Goal: Communication & Community: Answer question/provide support

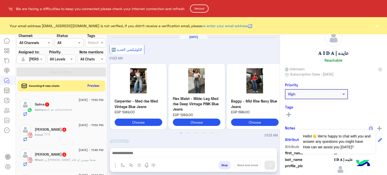
scroll to position [262, 0]
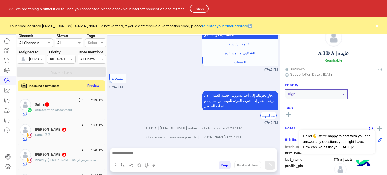
click at [203, 9] on button "Reload" at bounding box center [199, 9] width 19 height 8
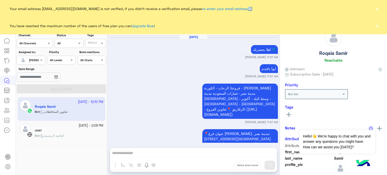
scroll to position [567, 0]
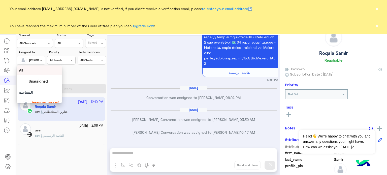
click at [30, 63] on div "[PERSON_NAME]" at bounding box center [28, 60] width 19 height 10
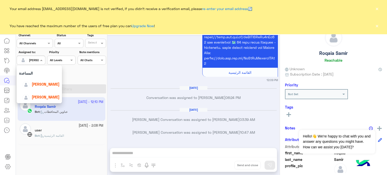
scroll to position [25, 0]
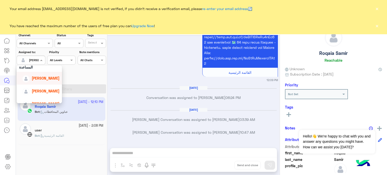
click at [47, 76] on span "lobna Mounir" at bounding box center [46, 78] width 28 height 4
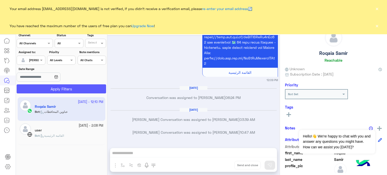
click at [65, 86] on button "Apply Filters" at bounding box center [61, 88] width 89 height 9
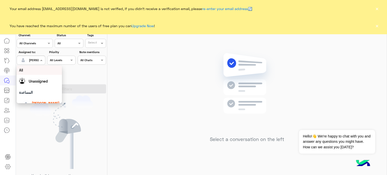
click at [38, 61] on div at bounding box center [31, 59] width 28 height 5
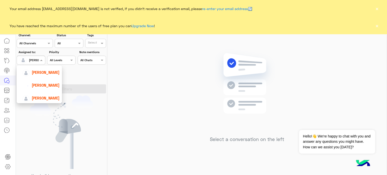
scroll to position [58, 0]
click at [46, 86] on span "Mariam Saber" at bounding box center [46, 84] width 28 height 4
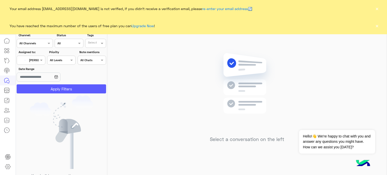
click at [69, 88] on button "Apply Filters" at bounding box center [61, 88] width 89 height 9
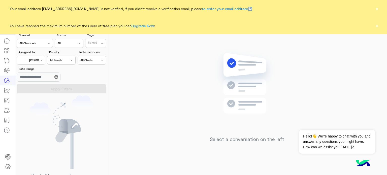
click at [376, 26] on button "×" at bounding box center [376, 25] width 5 height 5
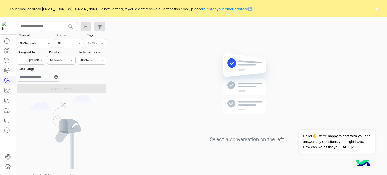
click at [378, 9] on button "×" at bounding box center [376, 8] width 5 height 5
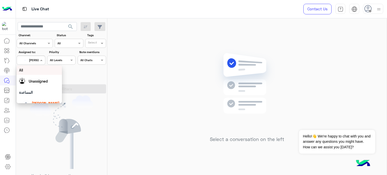
click at [38, 62] on span "Mariam Saber" at bounding box center [40, 60] width 23 height 4
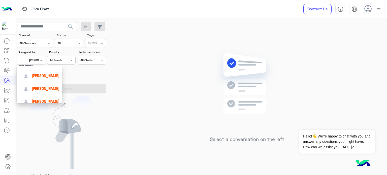
scroll to position [29, 0]
click at [53, 85] on div "Nada Khaled" at bounding box center [40, 87] width 37 height 9
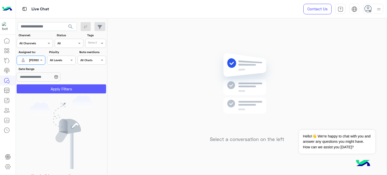
click at [71, 88] on button "Apply Filters" at bounding box center [61, 88] width 89 height 9
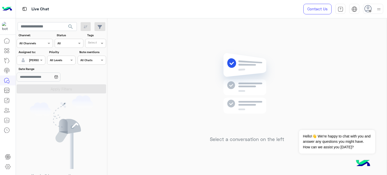
click at [29, 60] on input "text" at bounding box center [25, 59] width 12 height 5
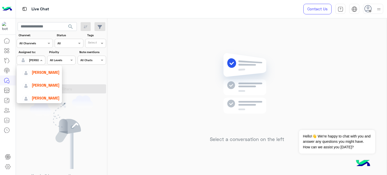
scroll to position [37, 0]
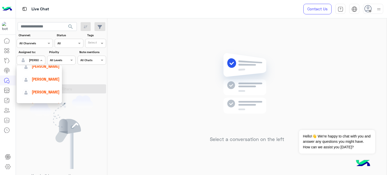
click at [49, 92] on span "[PERSON_NAME]" at bounding box center [46, 92] width 28 height 4
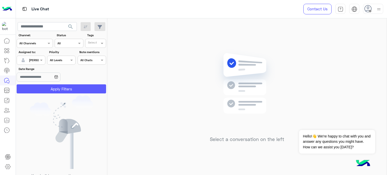
click at [51, 90] on button "Apply Filters" at bounding box center [61, 88] width 89 height 9
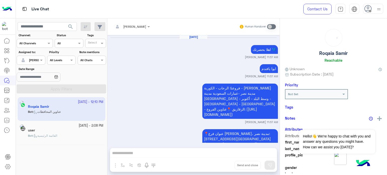
scroll to position [567, 0]
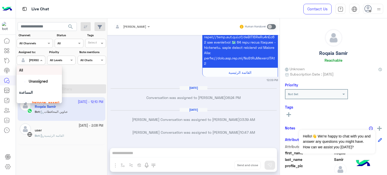
click at [32, 61] on div at bounding box center [31, 59] width 28 height 5
click at [40, 72] on div "All" at bounding box center [39, 70] width 40 height 5
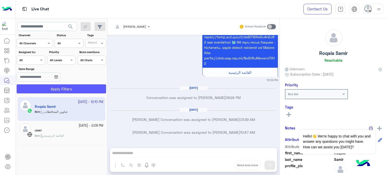
click at [68, 89] on button "Apply Filters" at bounding box center [61, 88] width 89 height 9
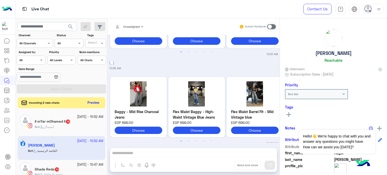
scroll to position [555, 0]
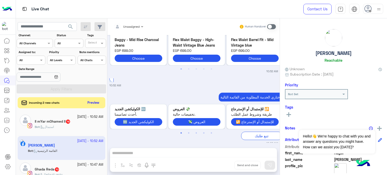
click at [300, 41] on div "Hagar Ali Reachable" at bounding box center [333, 47] width 97 height 36
click at [34, 59] on div at bounding box center [31, 59] width 28 height 5
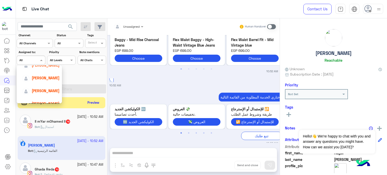
scroll to position [44, 0]
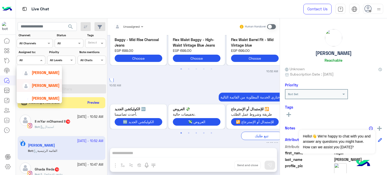
click at [50, 87] on span "[PERSON_NAME]" at bounding box center [46, 85] width 28 height 4
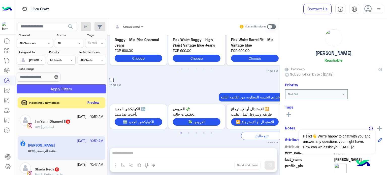
click at [65, 86] on button "Apply Filters" at bounding box center [61, 88] width 89 height 9
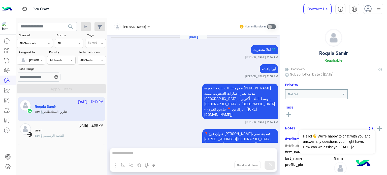
scroll to position [567, 0]
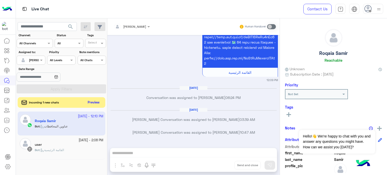
click at [92, 103] on button "Preview" at bounding box center [94, 102] width 16 height 7
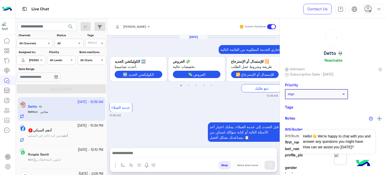
scroll to position [239, 0]
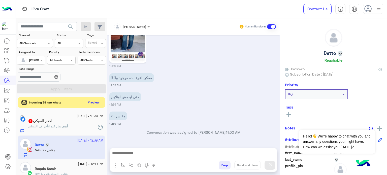
click at [96, 101] on button "Preview" at bounding box center [94, 102] width 16 height 7
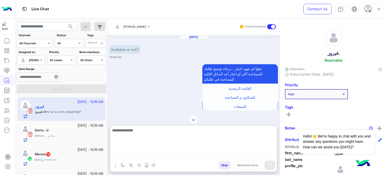
click at [143, 155] on textarea at bounding box center [193, 142] width 167 height 30
type textarea "*"
type textarea "**********"
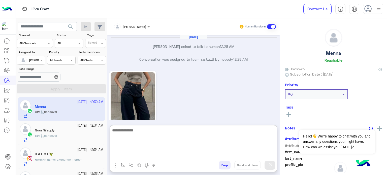
scroll to position [501, 0]
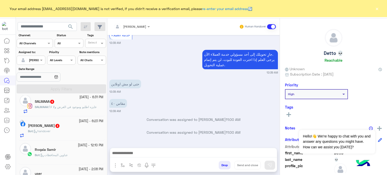
scroll to position [411, 0]
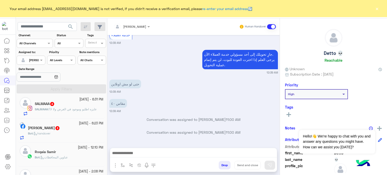
click at [81, 133] on div "Bot : handover" at bounding box center [65, 135] width 75 height 9
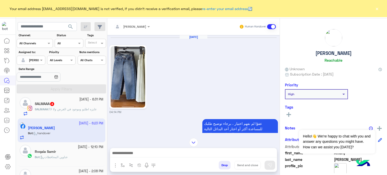
scroll to position [120, 0]
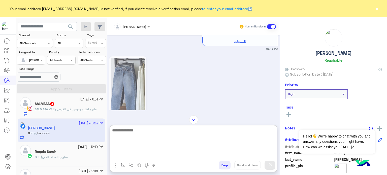
click at [144, 153] on textarea at bounding box center [193, 142] width 167 height 30
type textarea "**********"
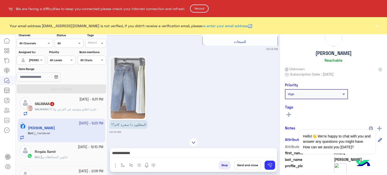
click at [243, 143] on html "We are facing a difficulties to keep you connected please check your internet c…" at bounding box center [193, 87] width 387 height 175
click at [250, 152] on html "We are facing a difficulties to keep you connected please check your internet c…" at bounding box center [193, 87] width 387 height 175
click at [222, 152] on html "We are facing a difficulties to keep you connected please check your internet c…" at bounding box center [193, 87] width 387 height 175
drag, startPoint x: 237, startPoint y: 92, endPoint x: 228, endPoint y: 77, distance: 17.4
click at [237, 92] on html "We are facing a difficulties to keep you connected please check your internet c…" at bounding box center [193, 87] width 387 height 175
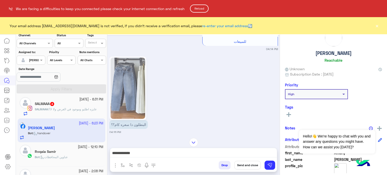
click at [199, 8] on button "Reload" at bounding box center [199, 9] width 19 height 8
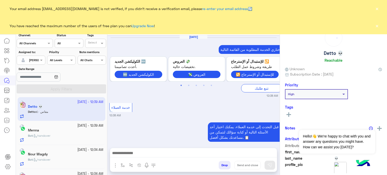
scroll to position [239, 0]
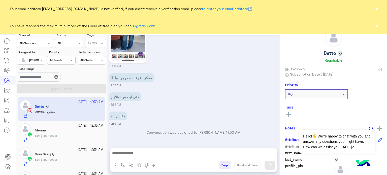
click at [374, 25] on button "×" at bounding box center [376, 25] width 5 height 5
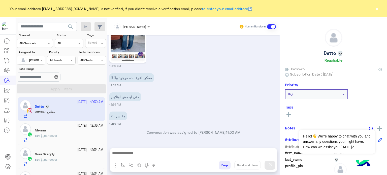
click at [378, 9] on button "×" at bounding box center [376, 8] width 5 height 5
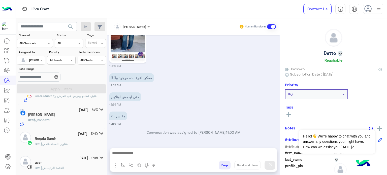
scroll to position [427, 0]
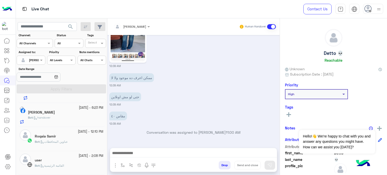
click at [77, 112] on div "[PERSON_NAME]" at bounding box center [65, 112] width 75 height 5
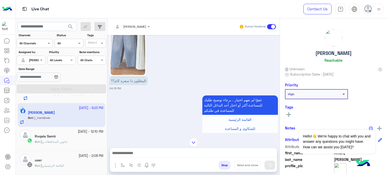
scroll to position [28, 0]
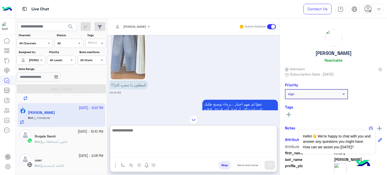
click at [163, 153] on textarea at bounding box center [193, 142] width 167 height 30
paste textarea "**********"
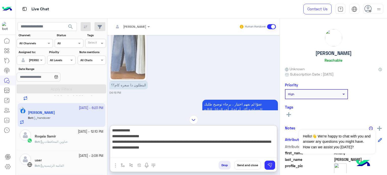
type textarea "**********"
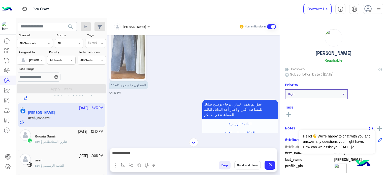
click at [240, 167] on button "Send and close" at bounding box center [247, 165] width 26 height 9
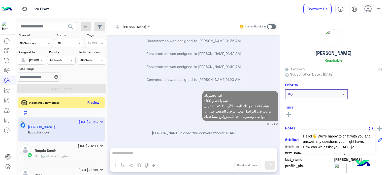
scroll to position [427, 0]
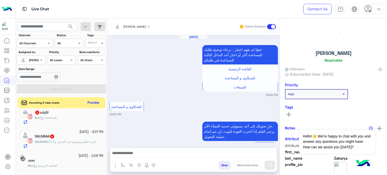
scroll to position [186, 0]
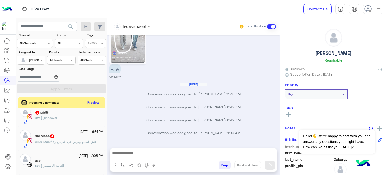
click at [85, 146] on div "SALMAAA : عايزه اطلبو وموجود في الغرض ولا لا؟" at bounding box center [69, 144] width 69 height 9
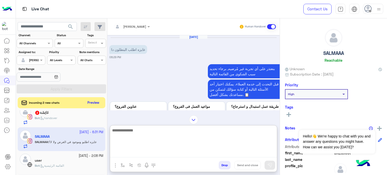
click at [160, 153] on textarea at bounding box center [193, 142] width 167 height 30
paste textarea "**********"
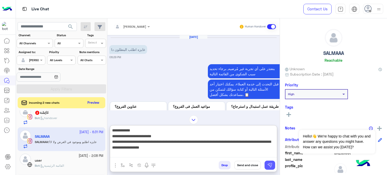
type textarea "**********"
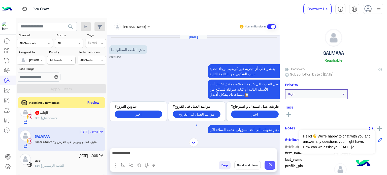
click at [270, 166] on img at bounding box center [269, 165] width 5 height 5
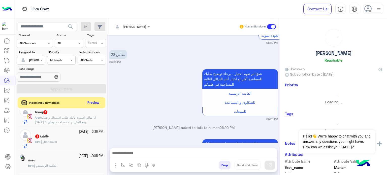
scroll to position [400, 0]
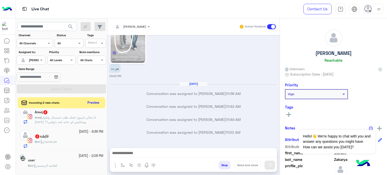
click at [79, 134] on small "[DATE] - 6:36 PM" at bounding box center [91, 131] width 24 height 5
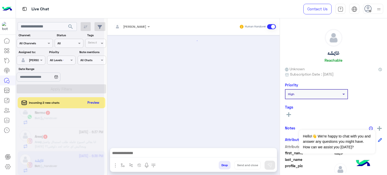
scroll to position [122, 0]
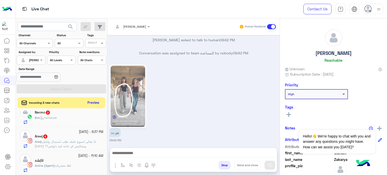
scroll to position [186, 0]
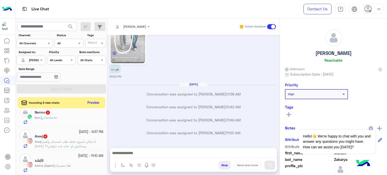
click at [82, 149] on div "17 September - 6:37 PM Areej 6 Areej : انا بقالي اسبوع عامله طلب استبدال واتقبل…" at bounding box center [62, 139] width 88 height 24
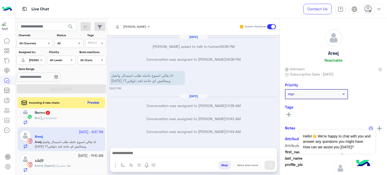
scroll to position [63, 0]
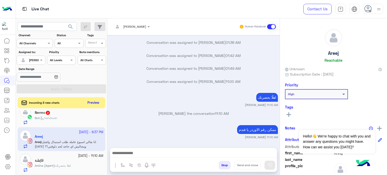
click at [63, 119] on div "Bot : handover" at bounding box center [69, 120] width 69 height 9
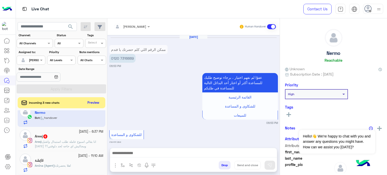
scroll to position [131, 0]
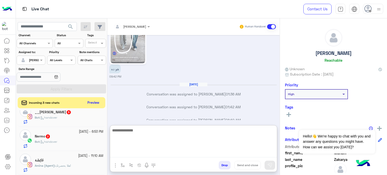
scroll to position [189, 0]
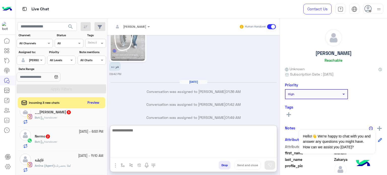
click at [136, 155] on textarea at bounding box center [193, 142] width 167 height 30
type textarea "**********"
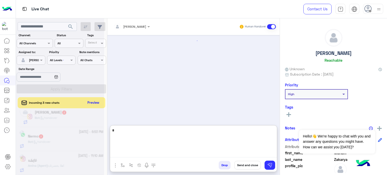
type textarea "*"
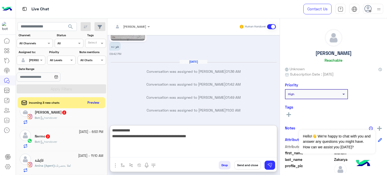
type textarea "**********"
type textarea "*"
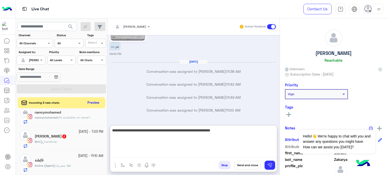
paste textarea "* ******"
type textarea "**********"
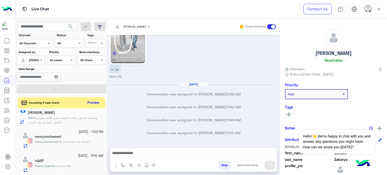
scroll to position [249, 0]
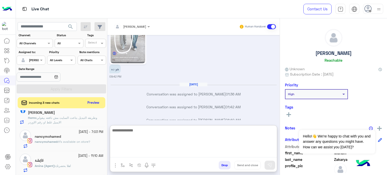
click at [162, 149] on textarea at bounding box center [193, 142] width 167 height 30
type textarea "**********"
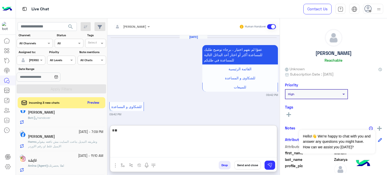
scroll to position [209, 0]
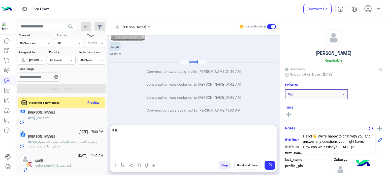
type textarea "*"
paste textarea "**********"
type textarea "**********"
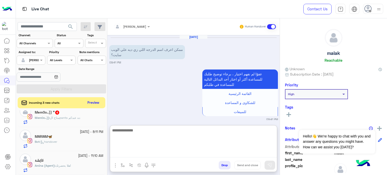
scroll to position [150, 0]
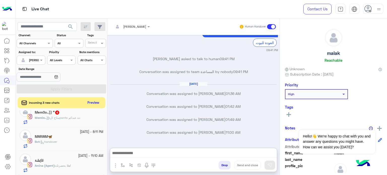
click at [62, 141] on div "Bot : handover" at bounding box center [69, 144] width 69 height 9
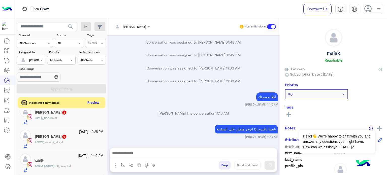
scroll to position [296, 0]
click at [69, 142] on div "Eriny : في فرع ايه متاح" at bounding box center [69, 144] width 69 height 9
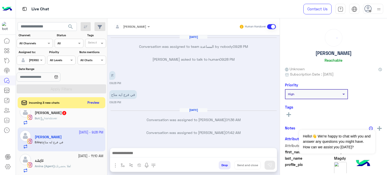
scroll to position [79, 0]
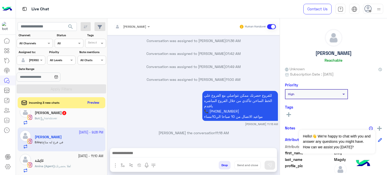
click at [67, 121] on div "Bot : handover" at bounding box center [69, 120] width 69 height 9
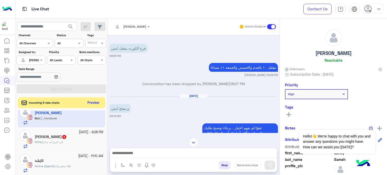
scroll to position [179, 0]
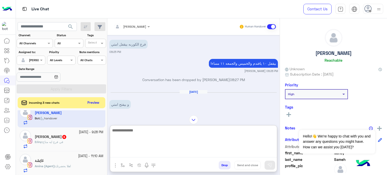
click at [136, 154] on textarea at bounding box center [193, 142] width 167 height 30
paste textarea "**********"
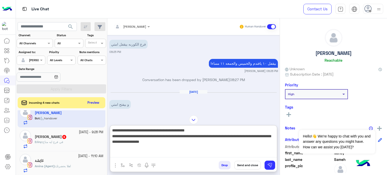
type textarea "**********"
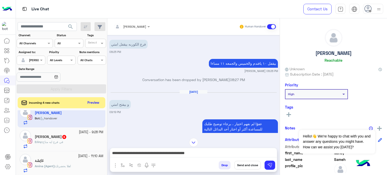
click at [242, 164] on button "Send and close" at bounding box center [247, 165] width 26 height 9
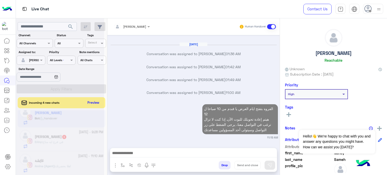
scroll to position [410, 0]
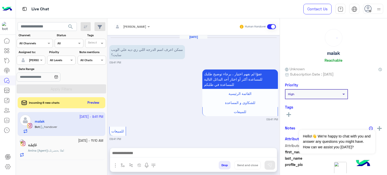
scroll to position [128, 0]
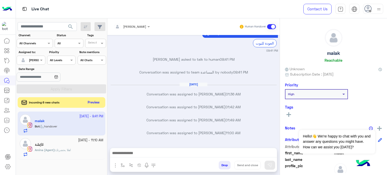
click at [96, 103] on button "Preview" at bounding box center [94, 102] width 16 height 7
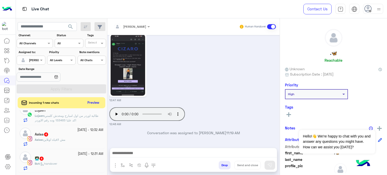
scroll to position [393, 0]
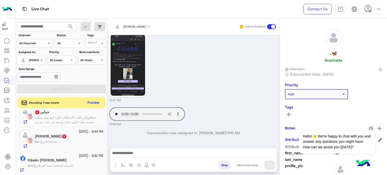
click at [56, 143] on span "handover" at bounding box center [48, 142] width 17 height 4
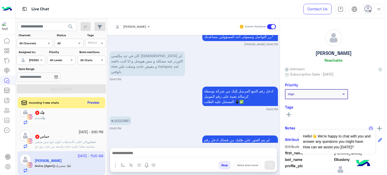
scroll to position [463, 0]
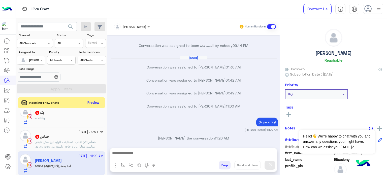
click at [57, 116] on div "هِنْد : تمام" at bounding box center [69, 120] width 69 height 9
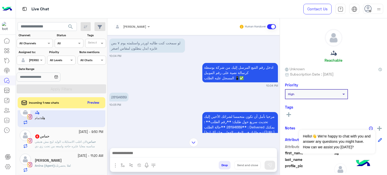
scroll to position [112, 0]
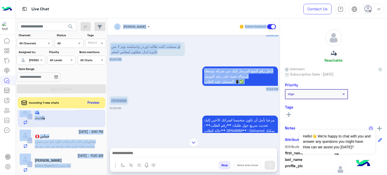
drag, startPoint x: 126, startPoint y: 97, endPoint x: 105, endPoint y: 97, distance: 21.2
click at [105, 97] on mat-drawer-container "search Channel: Channel All Channels Status Channel All Tags Select Assigned to…" at bounding box center [201, 97] width 371 height 159
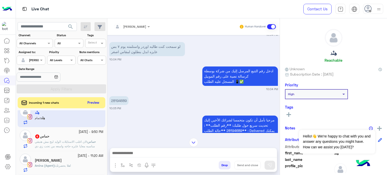
click at [105, 97] on div "search Channel: Channel All Channels Status Channel All Tags Select Assigned to…" at bounding box center [61, 97] width 91 height 159
drag, startPoint x: 130, startPoint y: 94, endPoint x: 112, endPoint y: 95, distance: 18.7
click at [112, 95] on div "28194689 10:05 PM" at bounding box center [193, 102] width 169 height 15
copy p "28194689"
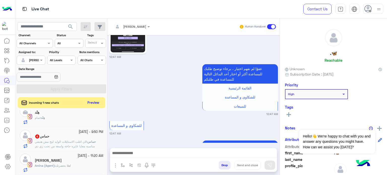
scroll to position [285, 0]
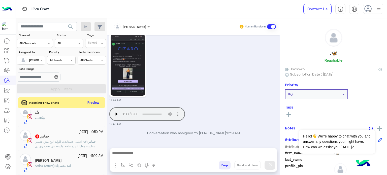
click at [72, 120] on div "هِنْد : تمام" at bounding box center [69, 120] width 69 height 9
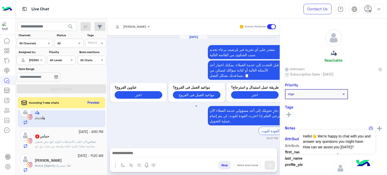
scroll to position [161, 0]
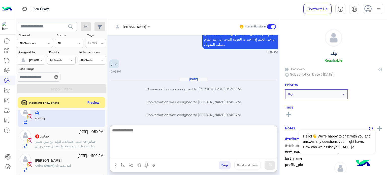
click at [161, 154] on textarea at bounding box center [193, 142] width 167 height 30
paste textarea "*******"
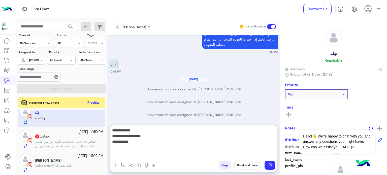
type textarea "**********"
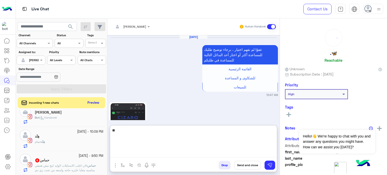
scroll to position [308, 0]
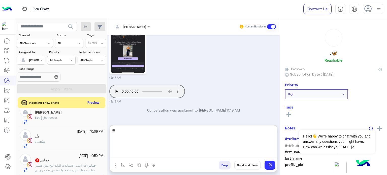
type textarea "*"
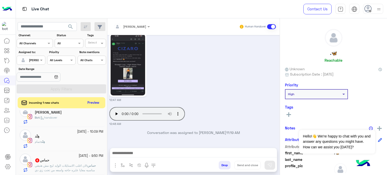
scroll to position [293, 0]
click at [56, 143] on div "هِنْد : تمام" at bounding box center [69, 144] width 69 height 9
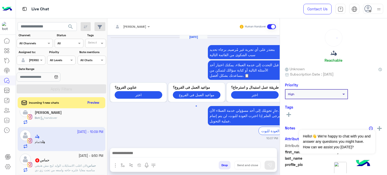
scroll to position [161, 0]
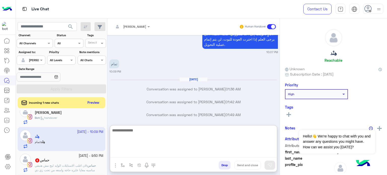
click at [153, 152] on textarea at bounding box center [193, 142] width 167 height 30
type textarea "**********"
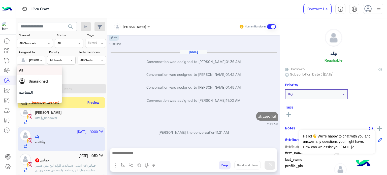
click at [38, 58] on div at bounding box center [31, 59] width 28 height 5
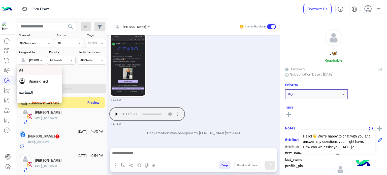
scroll to position [58, 0]
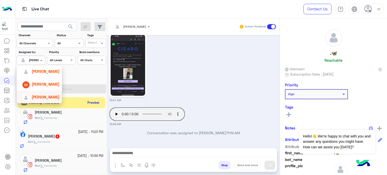
click at [44, 97] on span "Mona Farag" at bounding box center [46, 97] width 28 height 4
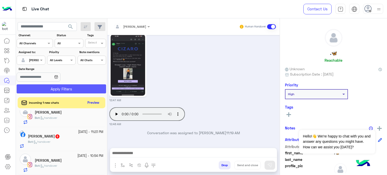
click at [67, 87] on button "Apply Filters" at bounding box center [61, 88] width 89 height 9
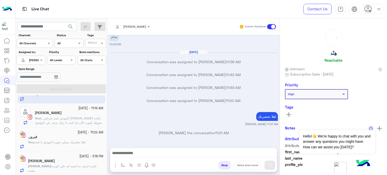
scroll to position [3, 0]
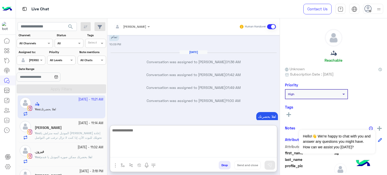
click at [136, 154] on textarea at bounding box center [193, 142] width 167 height 30
paste textarea "*******"
type textarea "**********"
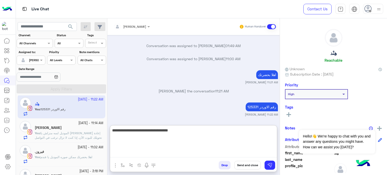
type textarea "**********"
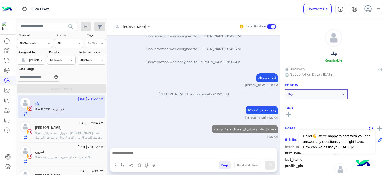
scroll to position [122, 0]
click at [82, 140] on div "18 September - 11:14 AM Mariam Zakarya You : الموديل لسه منزلش يا فندم هيتم إعا…" at bounding box center [62, 130] width 88 height 24
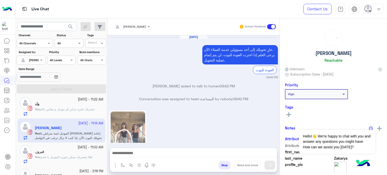
scroll to position [158, 0]
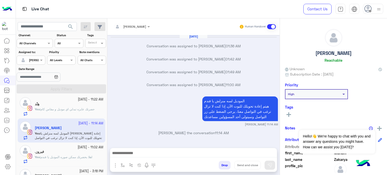
click at [229, 163] on button "Drop" at bounding box center [225, 165] width 12 height 9
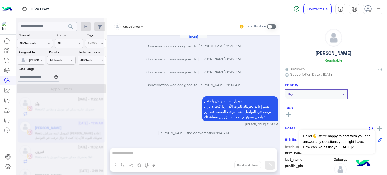
scroll to position [171, 0]
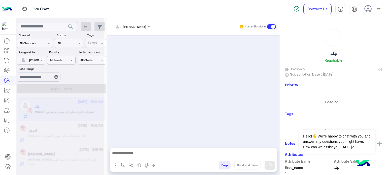
scroll to position [81, 0]
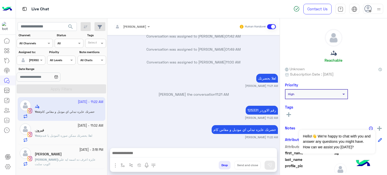
click at [90, 155] on div "Aya Ahmed" at bounding box center [69, 154] width 69 height 5
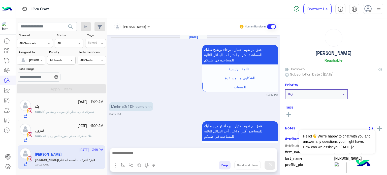
scroll to position [237, 0]
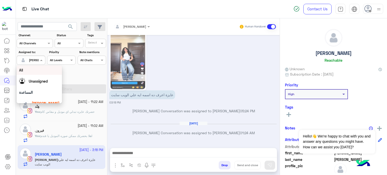
click at [35, 59] on div at bounding box center [31, 59] width 28 height 5
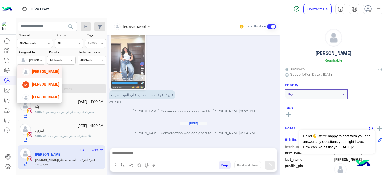
click at [47, 72] on span "[PERSON_NAME]" at bounding box center [46, 71] width 28 height 4
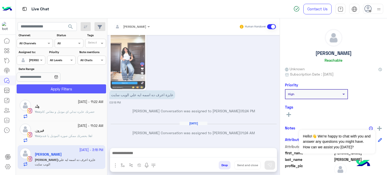
click at [89, 90] on button "Apply Filters" at bounding box center [61, 88] width 89 height 9
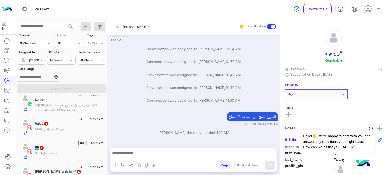
scroll to position [224, 0]
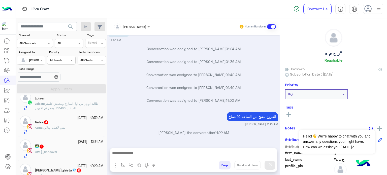
click at [73, 150] on div "Bot : handover" at bounding box center [69, 154] width 69 height 9
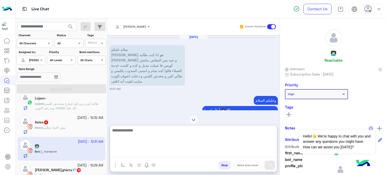
click at [155, 156] on textarea at bounding box center [193, 142] width 167 height 30
type textarea "**********"
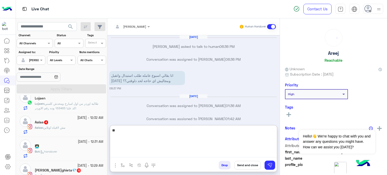
scroll to position [86, 0]
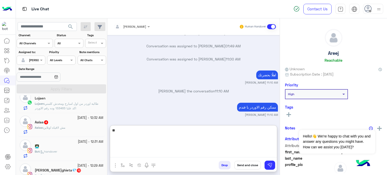
type textarea "*"
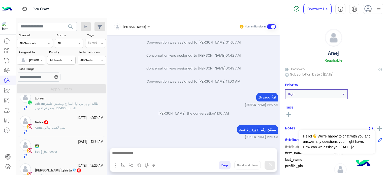
scroll to position [69, 0]
click at [77, 149] on div "Bot : handover" at bounding box center [69, 153] width 69 height 9
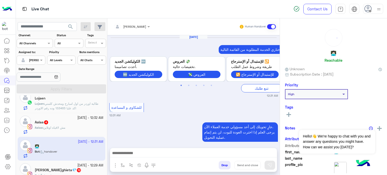
scroll to position [108, 0]
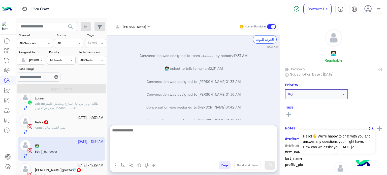
click at [165, 155] on textarea at bounding box center [193, 142] width 167 height 30
type textarea "*******"
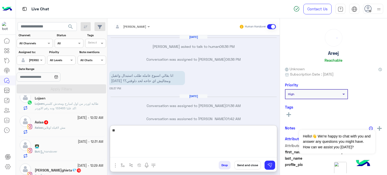
scroll to position [86, 0]
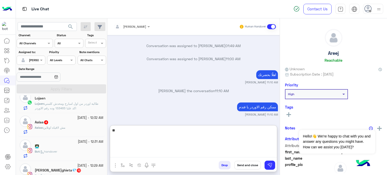
type textarea "*"
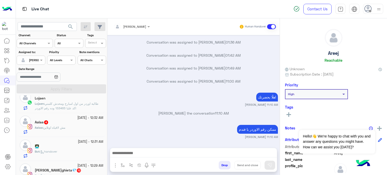
scroll to position [69, 0]
click at [70, 150] on div "Bot : handover" at bounding box center [69, 153] width 69 height 9
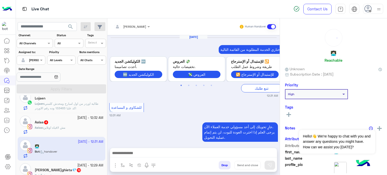
scroll to position [108, 0]
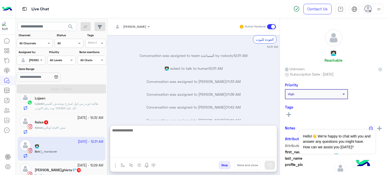
click at [148, 154] on textarea at bounding box center [193, 142] width 167 height 30
type textarea "**********"
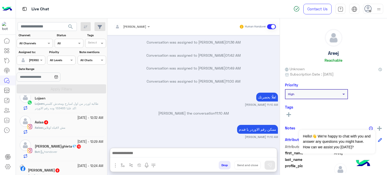
scroll to position [69, 0]
click at [75, 150] on div "Bot : handover" at bounding box center [69, 154] width 69 height 9
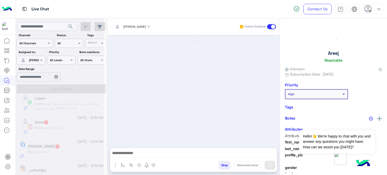
click at [279, 75] on div at bounding box center [193, 89] width 172 height 108
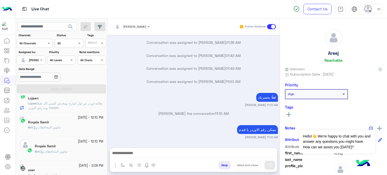
scroll to position [3, 0]
